Goal: Navigation & Orientation: Find specific page/section

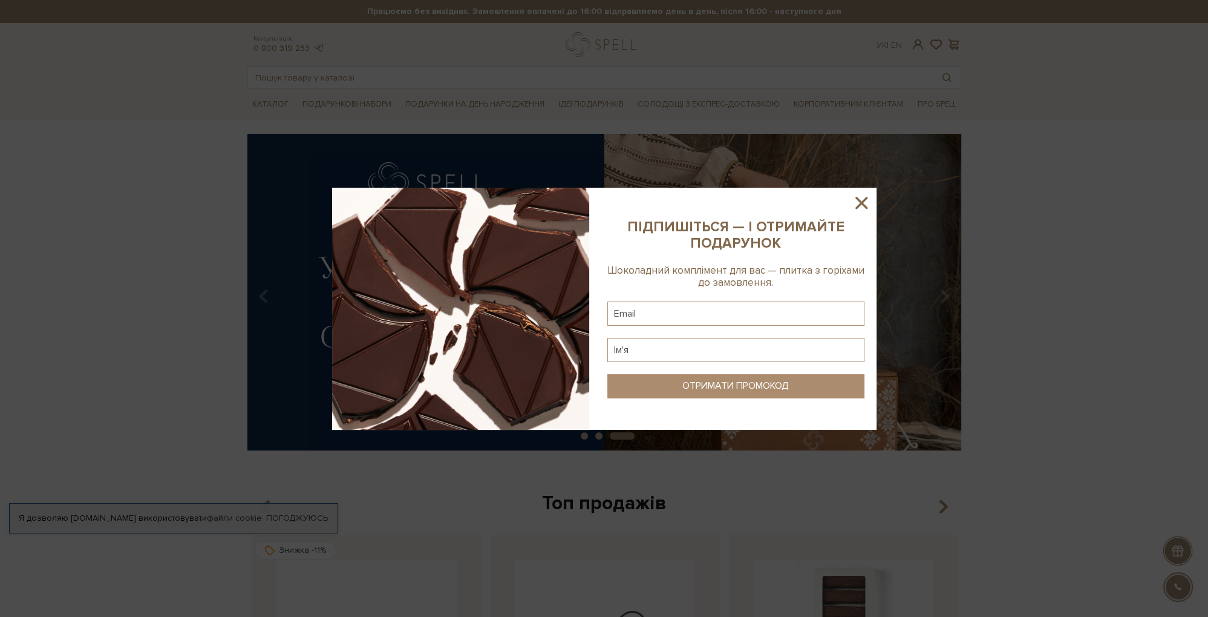
click at [861, 204] on icon at bounding box center [862, 203] width 12 height 12
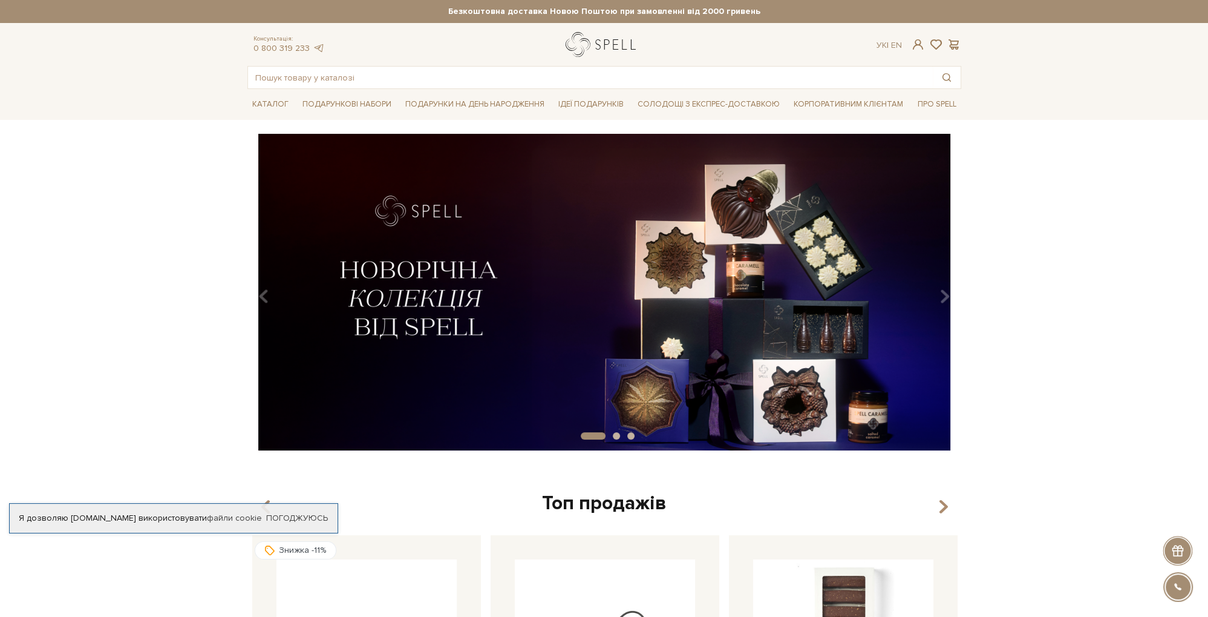
click at [618, 50] on link "logo" at bounding box center [604, 44] width 76 height 25
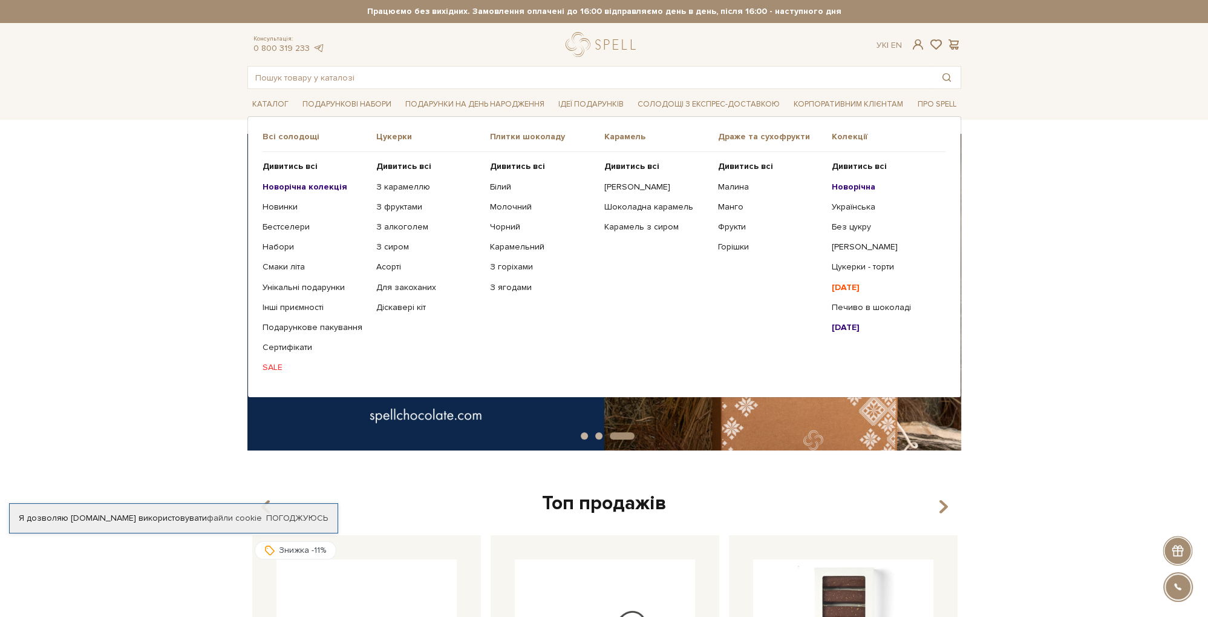
click at [279, 365] on link "SALE" at bounding box center [315, 367] width 105 height 11
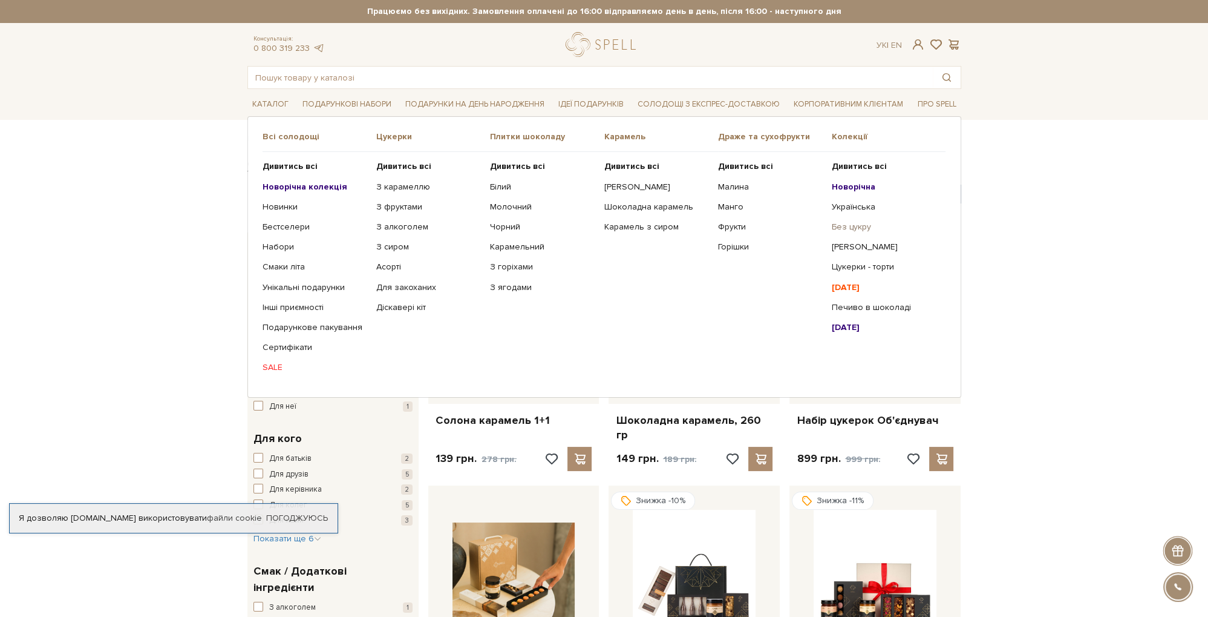
click at [845, 226] on link "Без цукру" at bounding box center [884, 226] width 105 height 11
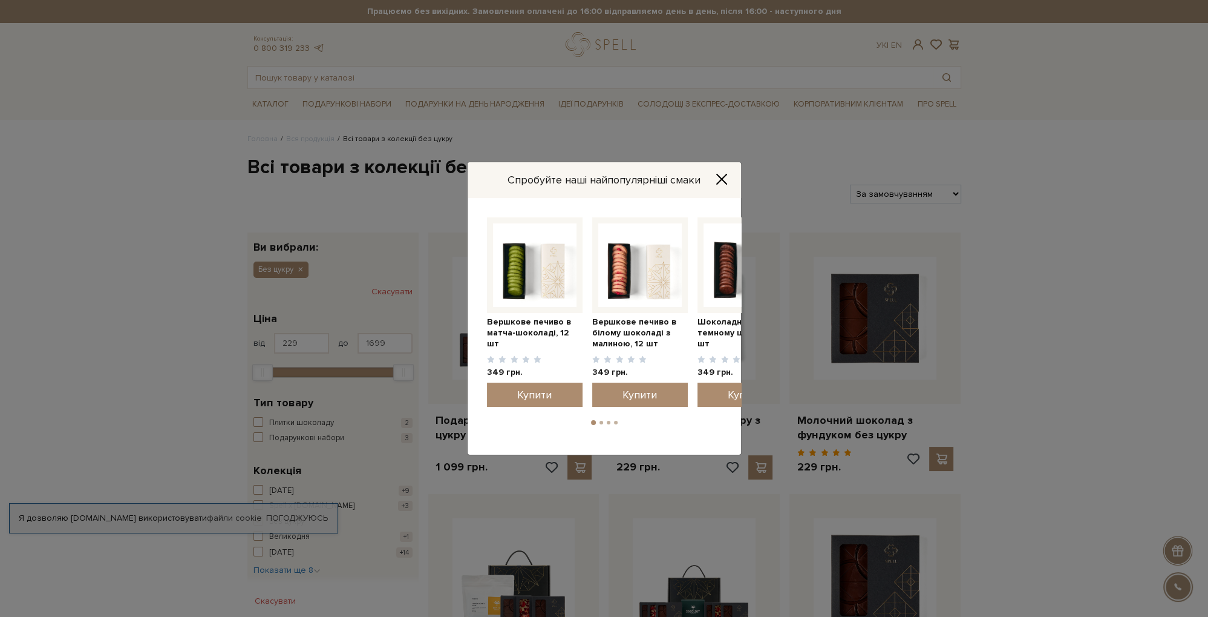
click at [721, 177] on icon "Close" at bounding box center [722, 179] width 10 height 10
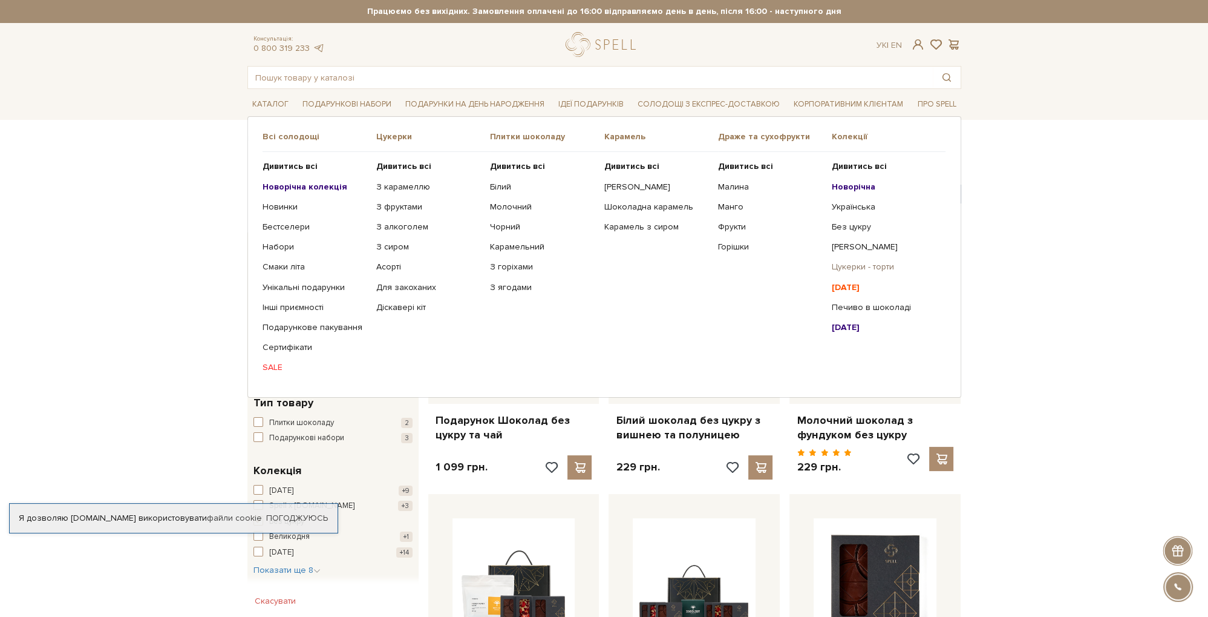
click at [879, 264] on link "Цукерки - торти" at bounding box center [884, 266] width 105 height 11
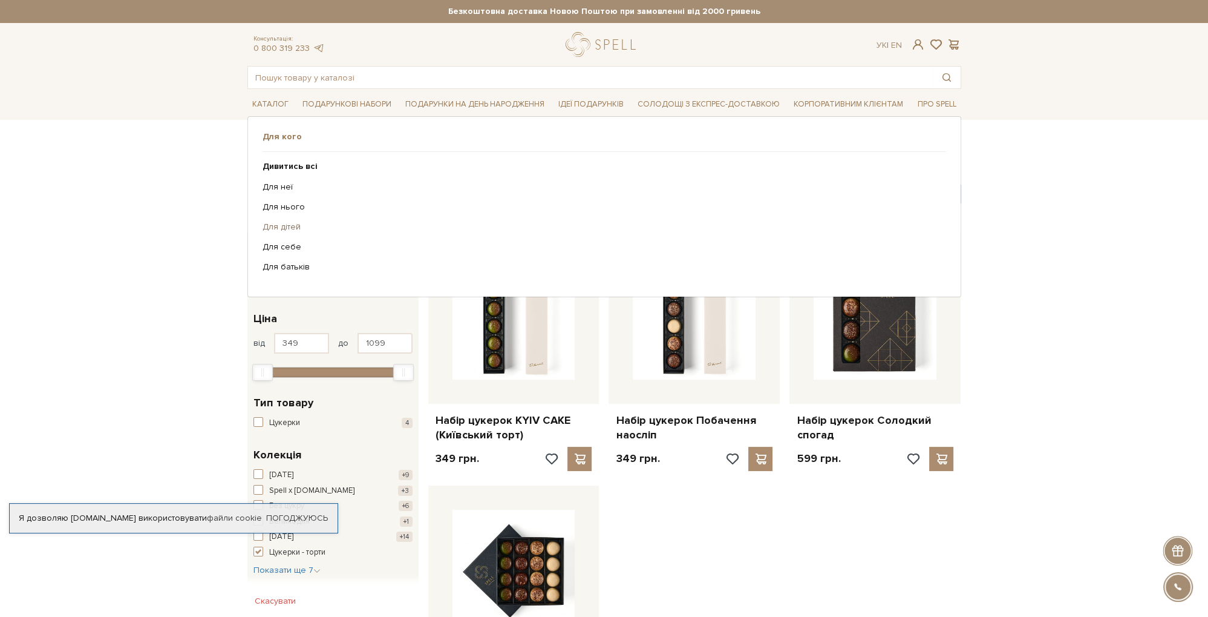
click at [287, 226] on link "Для дітей" at bounding box center [600, 226] width 675 height 11
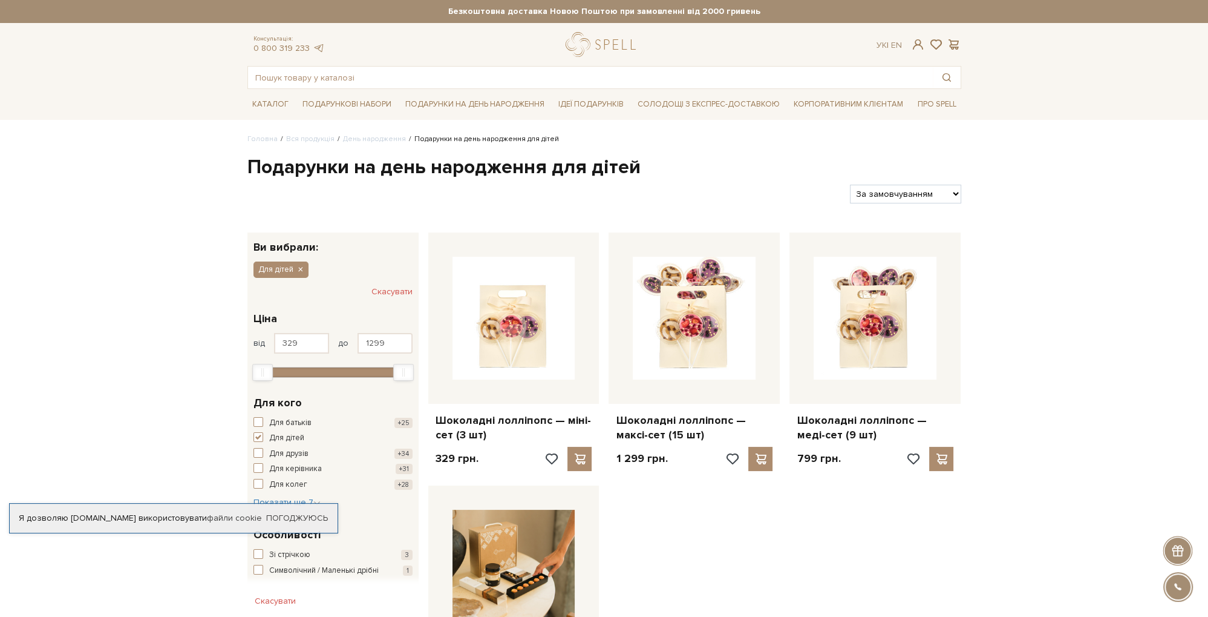
scroll to position [191, 0]
